Goal: Task Accomplishment & Management: Use online tool/utility

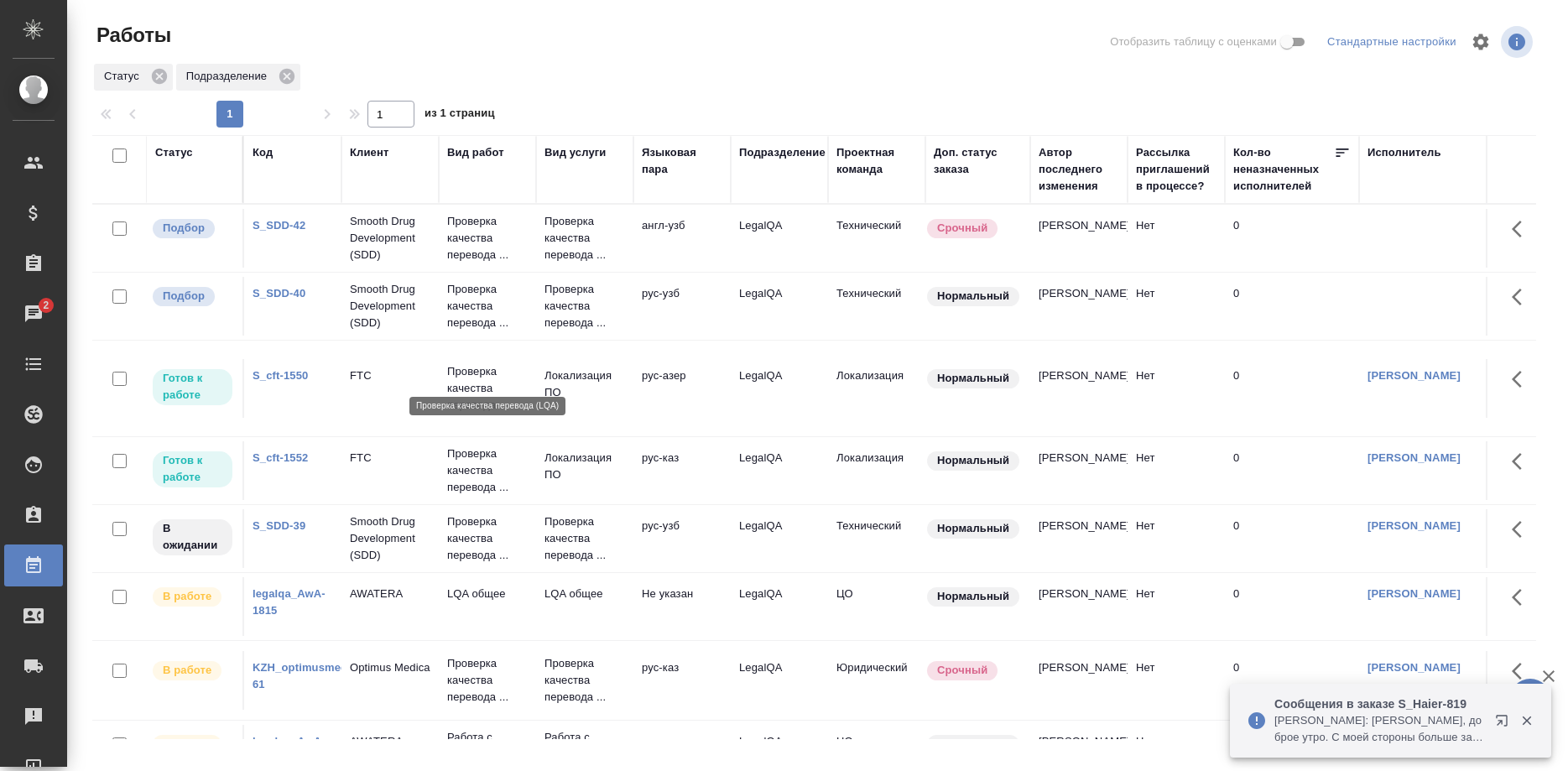
scroll to position [320, 0]
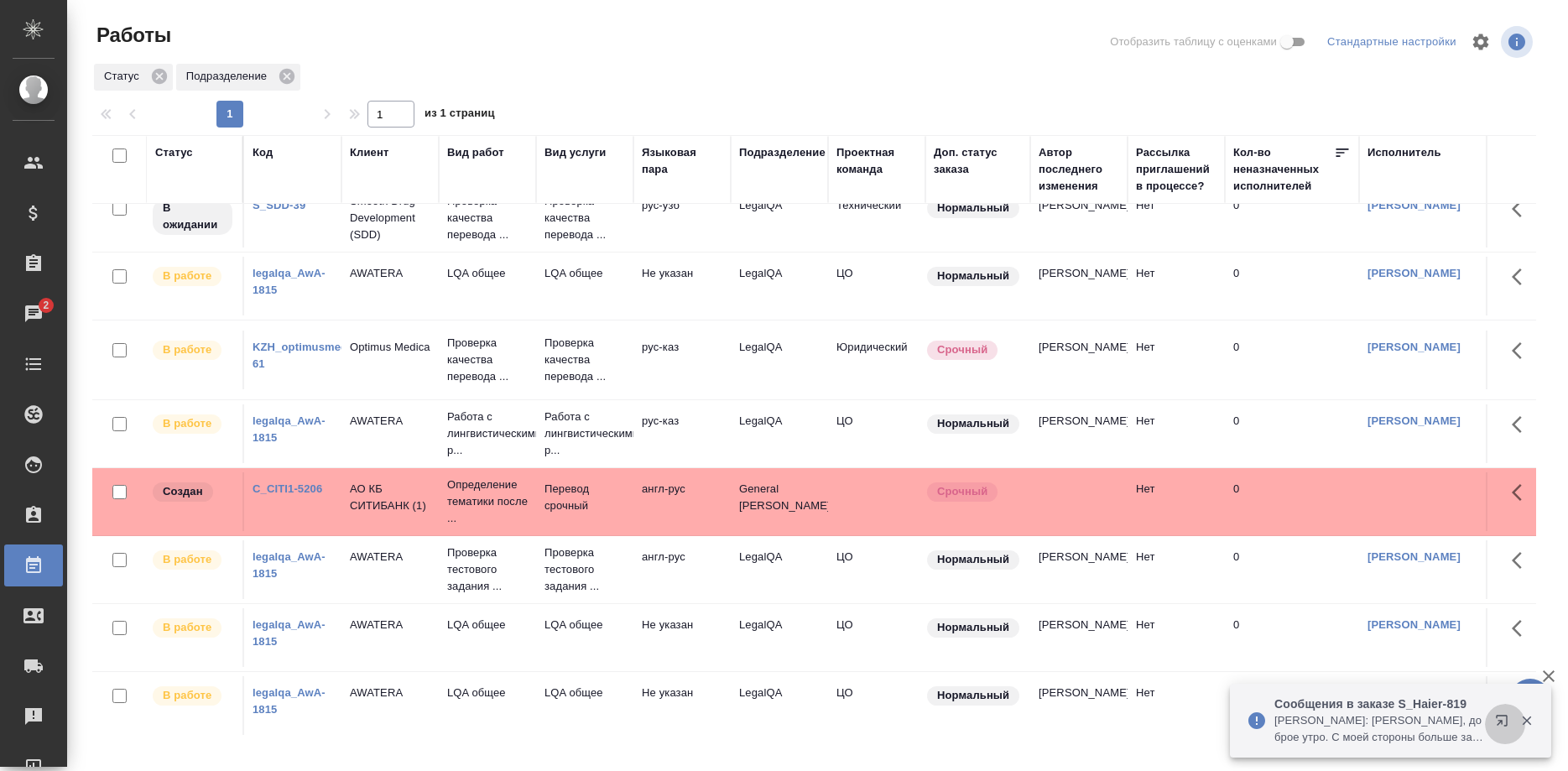
click at [1494, 719] on button "button" at bounding box center [1505, 724] width 41 height 41
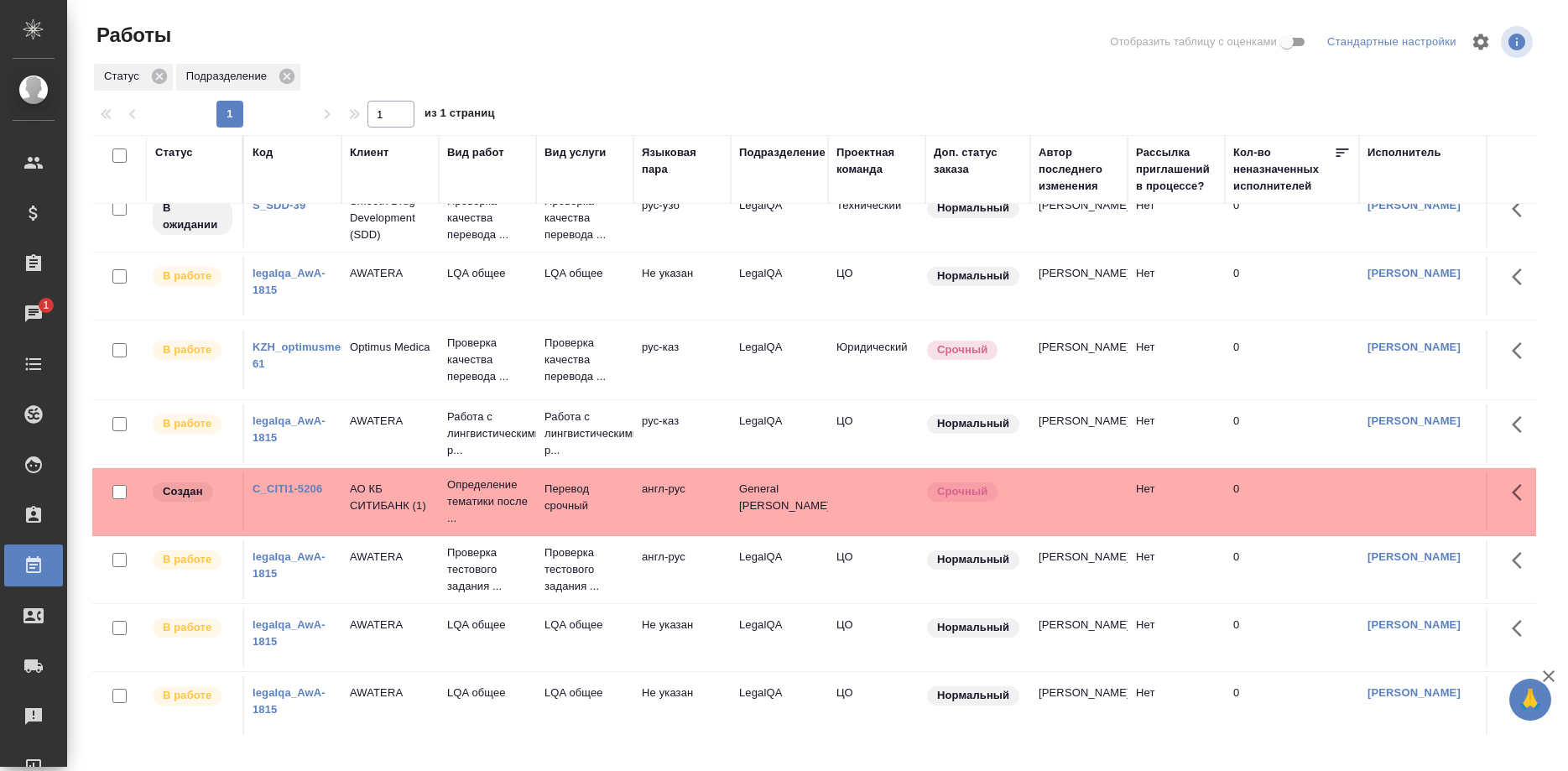
scroll to position [149, 0]
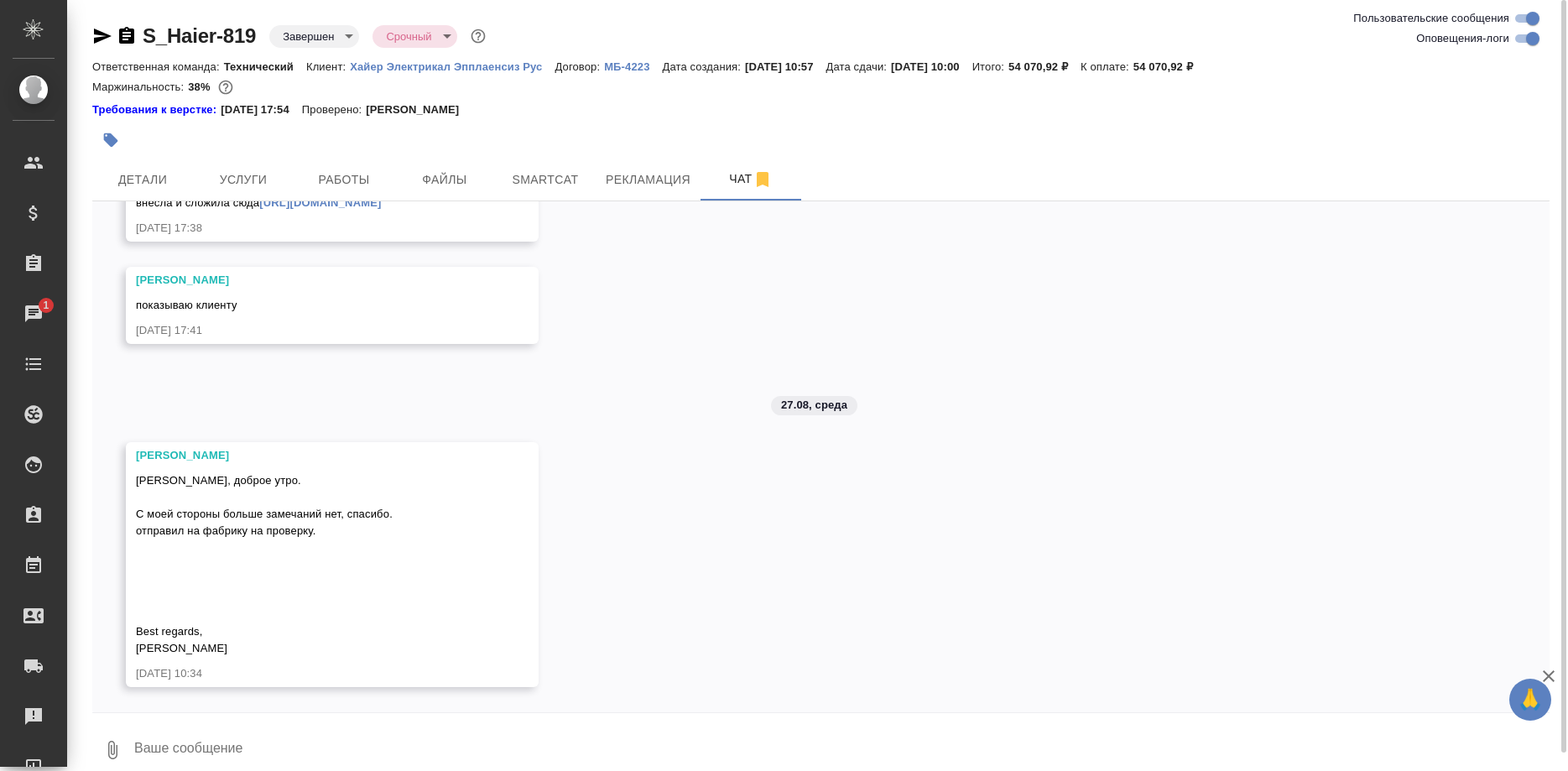
scroll to position [37657, 0]
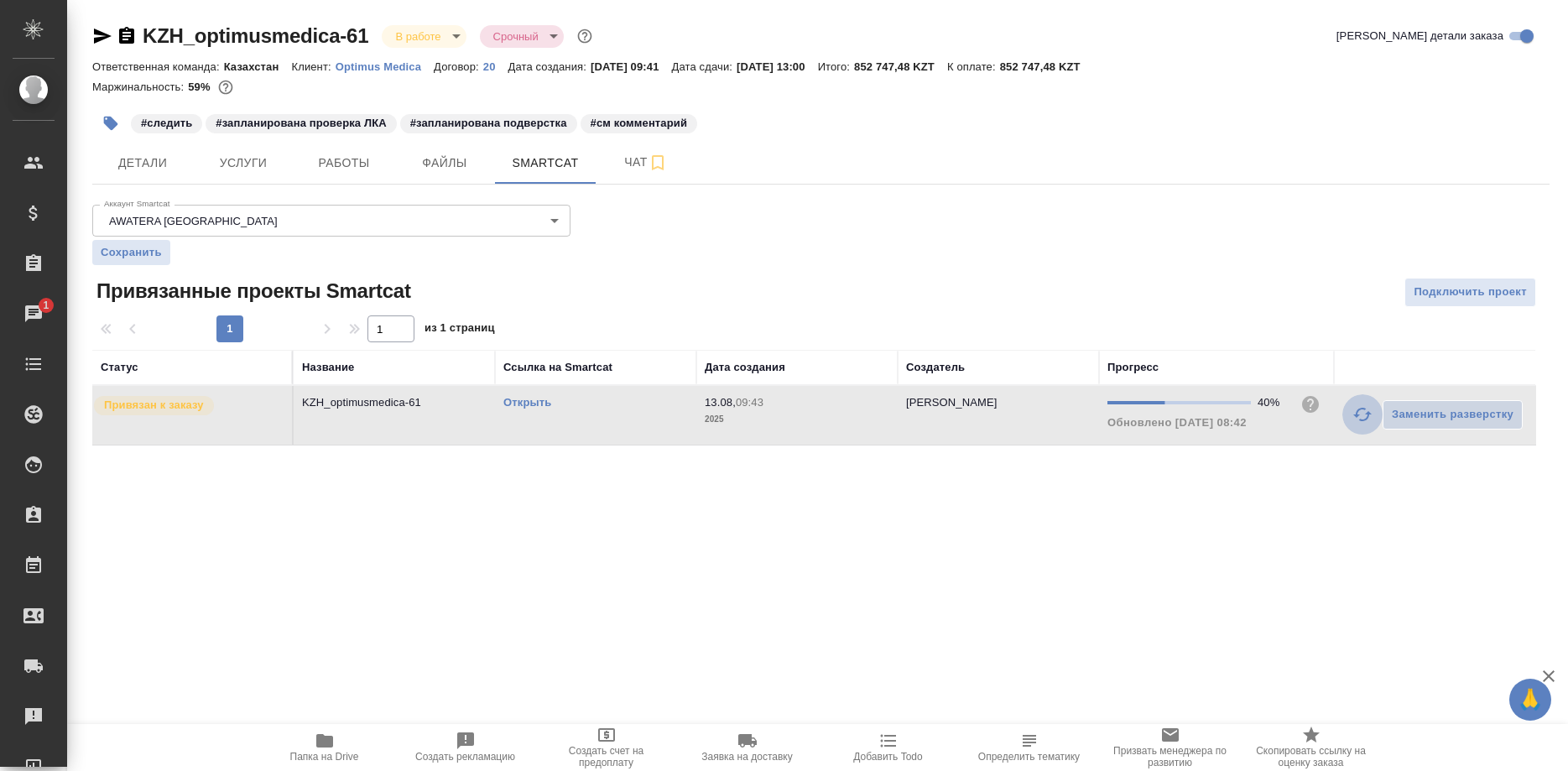
click at [1361, 408] on icon "button" at bounding box center [1363, 415] width 20 height 20
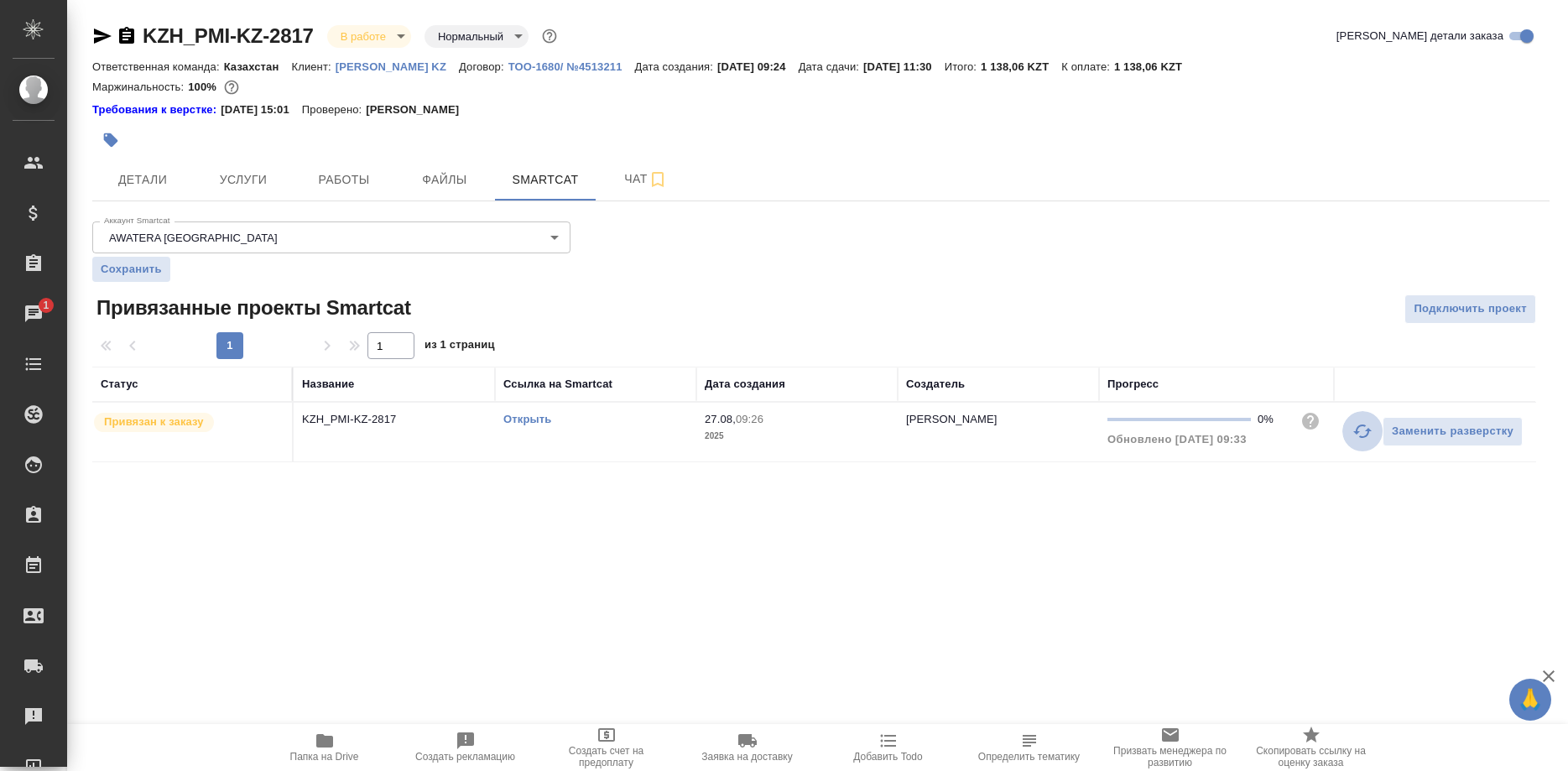
drag, startPoint x: 1352, startPoint y: 428, endPoint x: 1169, endPoint y: 471, distance: 188.0
click at [1350, 429] on button "button" at bounding box center [1363, 432] width 41 height 41
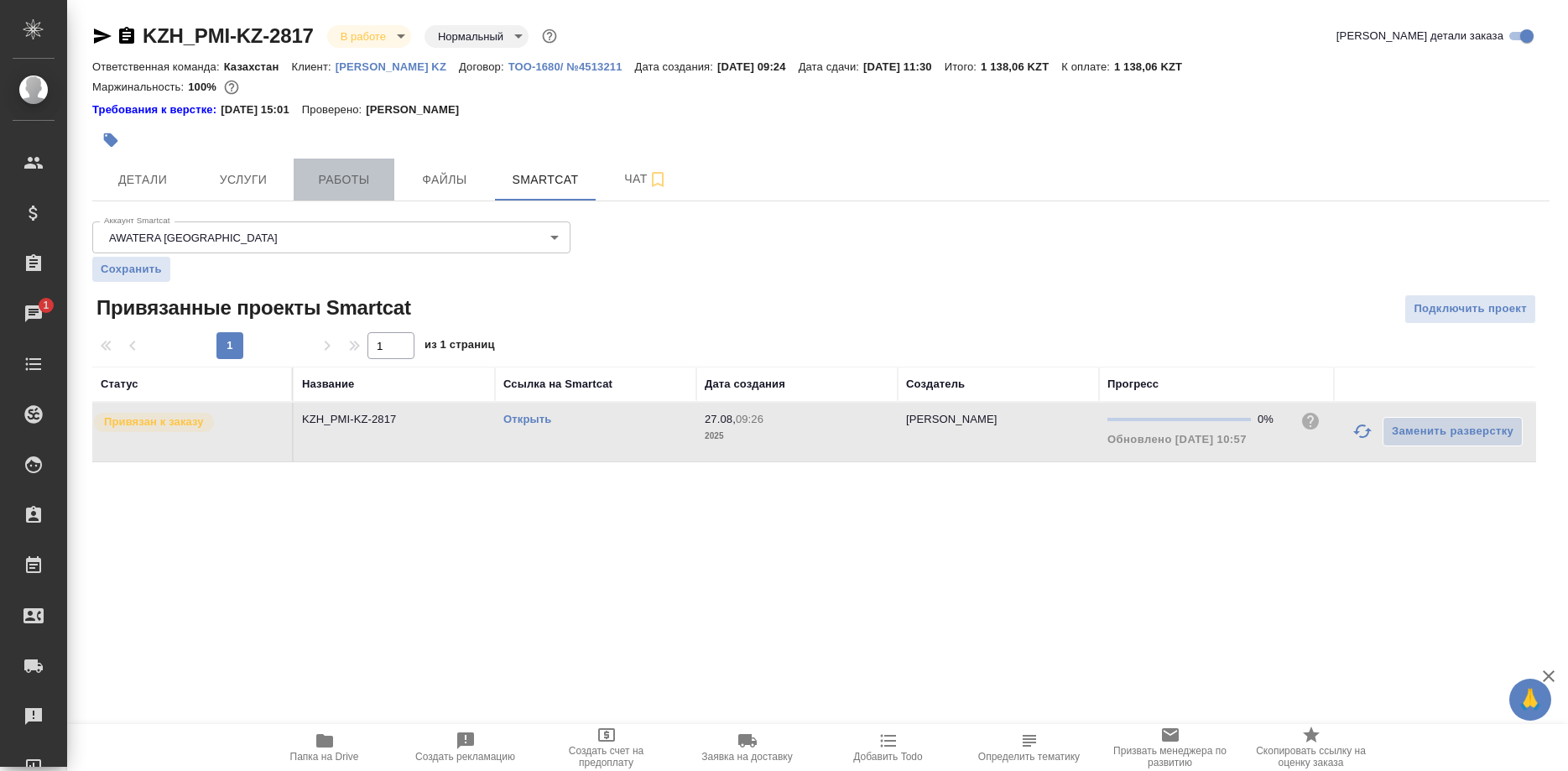
click at [356, 179] on span "Работы" at bounding box center [344, 180] width 80 height 21
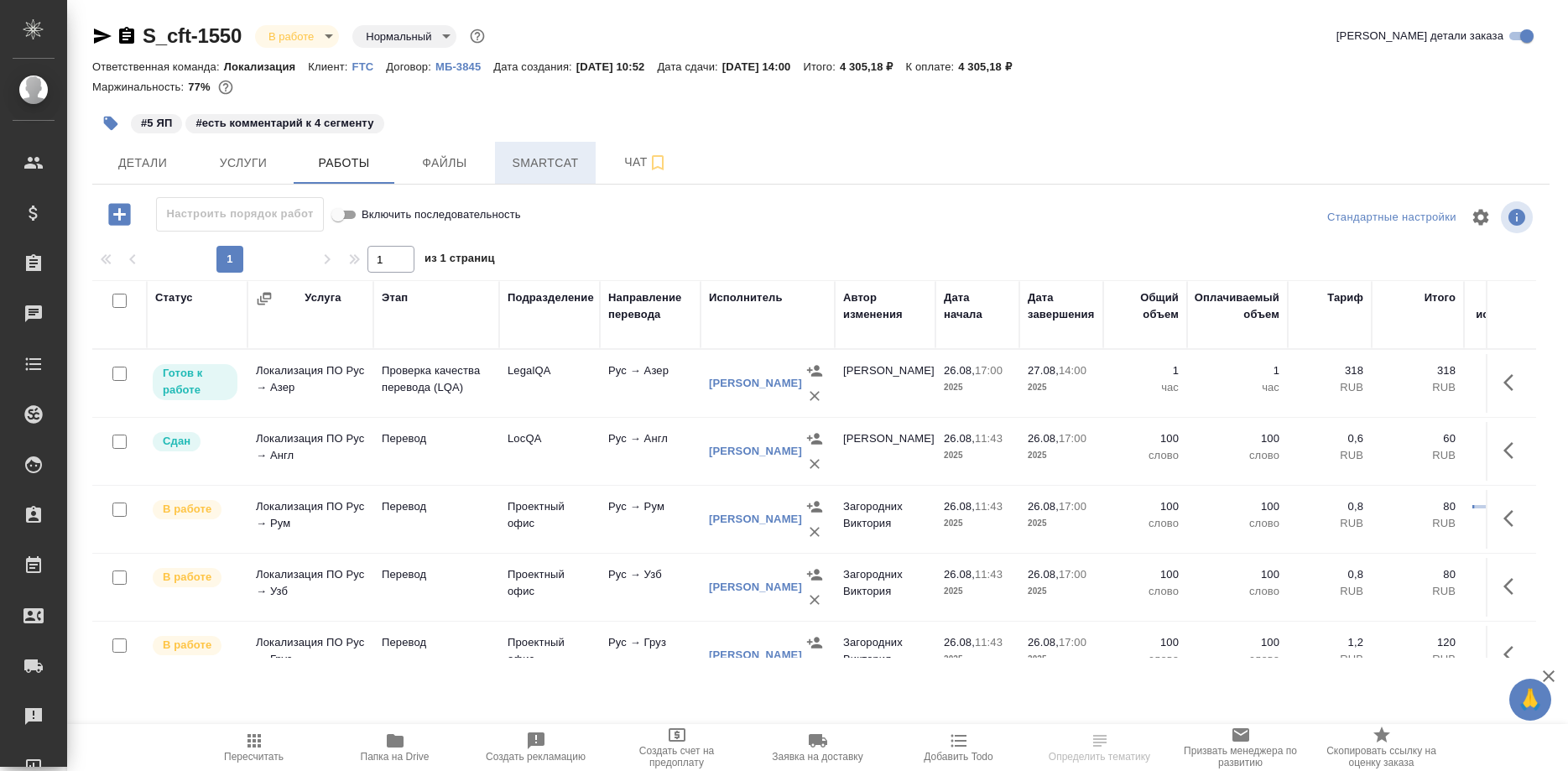
click at [558, 167] on span "Smartcat" at bounding box center [545, 163] width 80 height 21
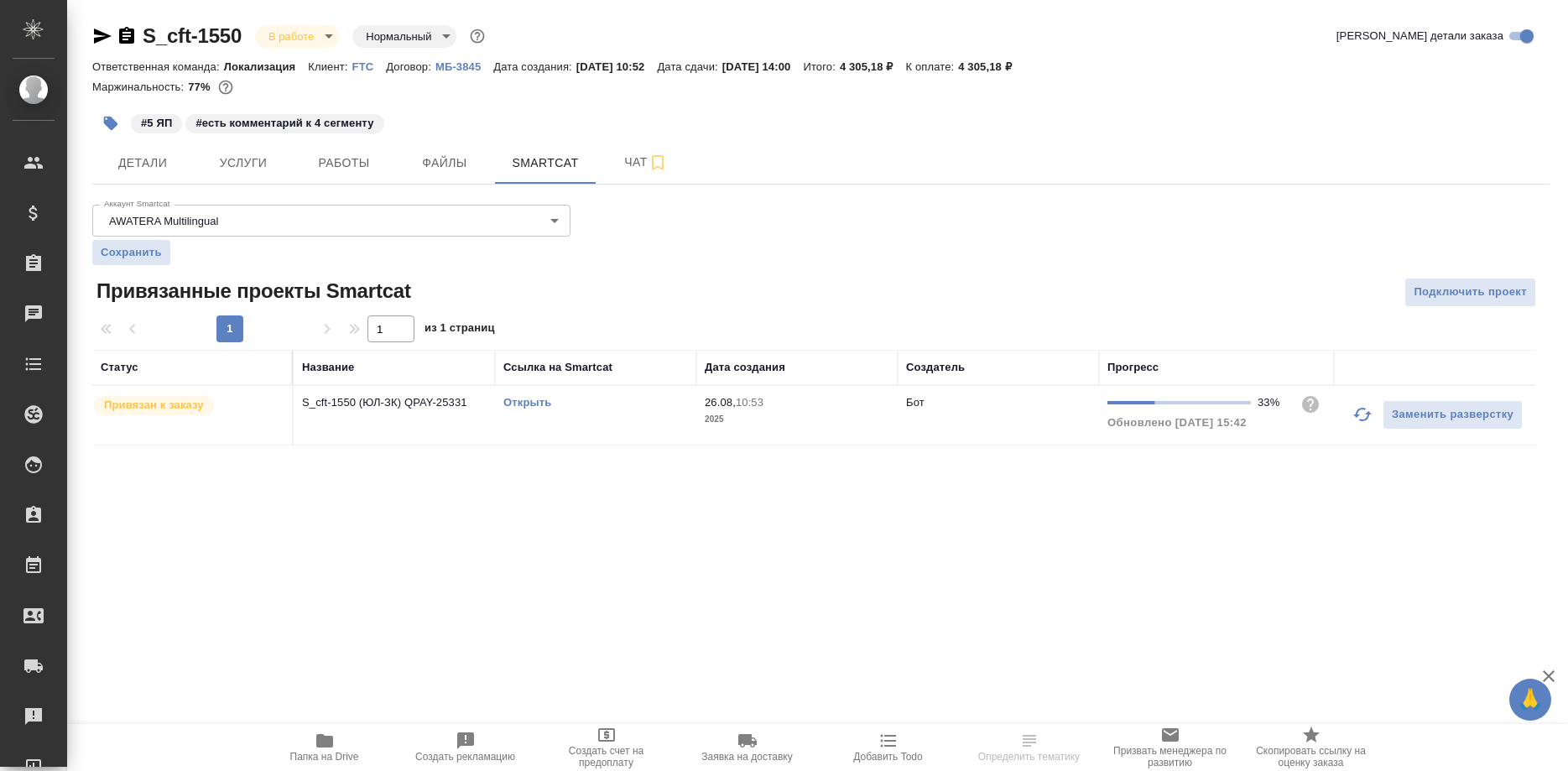
click at [514, 404] on link "Открыть" at bounding box center [527, 402] width 48 height 13
